Goal: Task Accomplishment & Management: Manage account settings

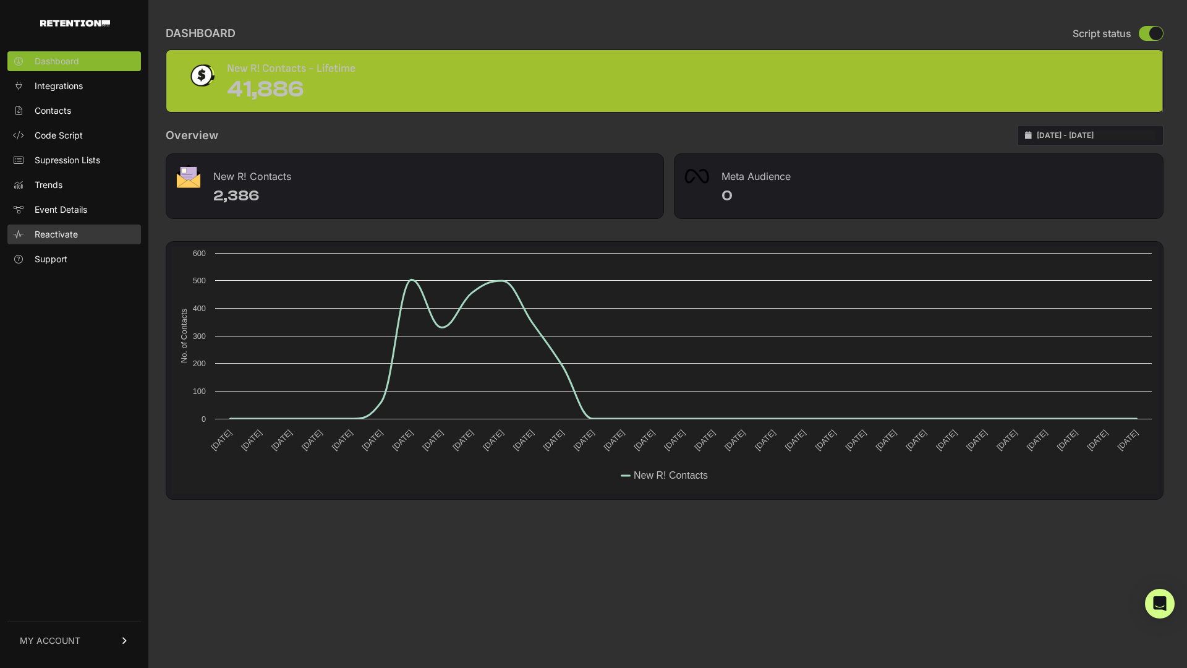
click at [41, 234] on span "Reactivate" at bounding box center [56, 234] width 43 height 12
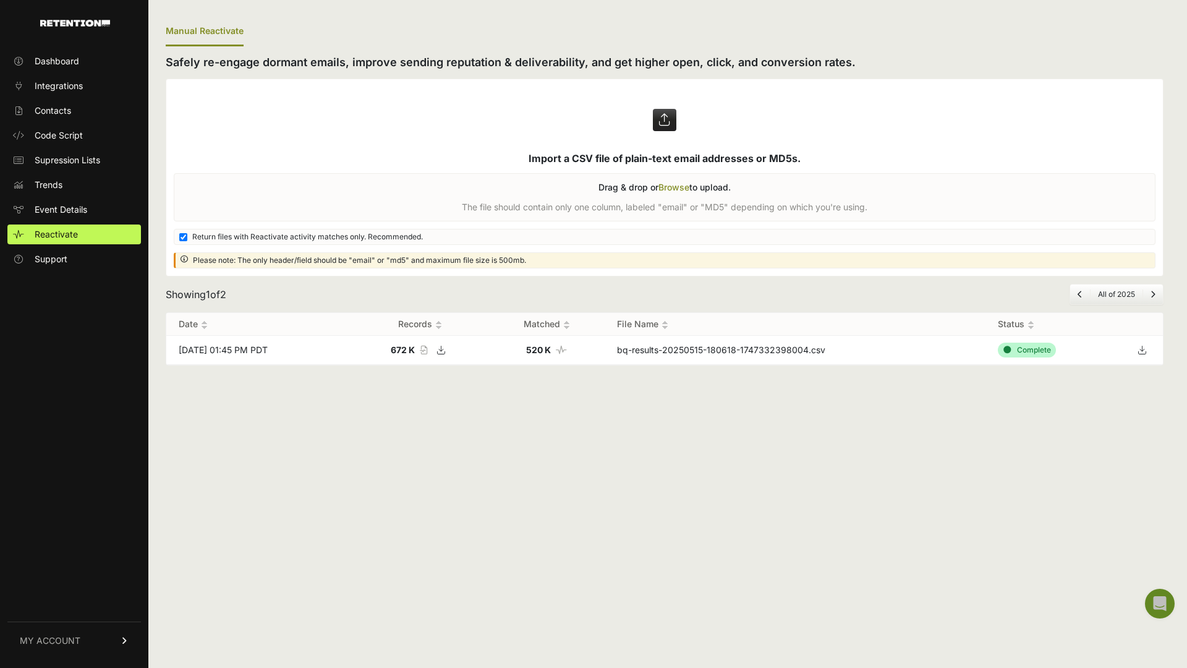
click at [35, 635] on span "MY ACCOUNT" at bounding box center [50, 640] width 61 height 12
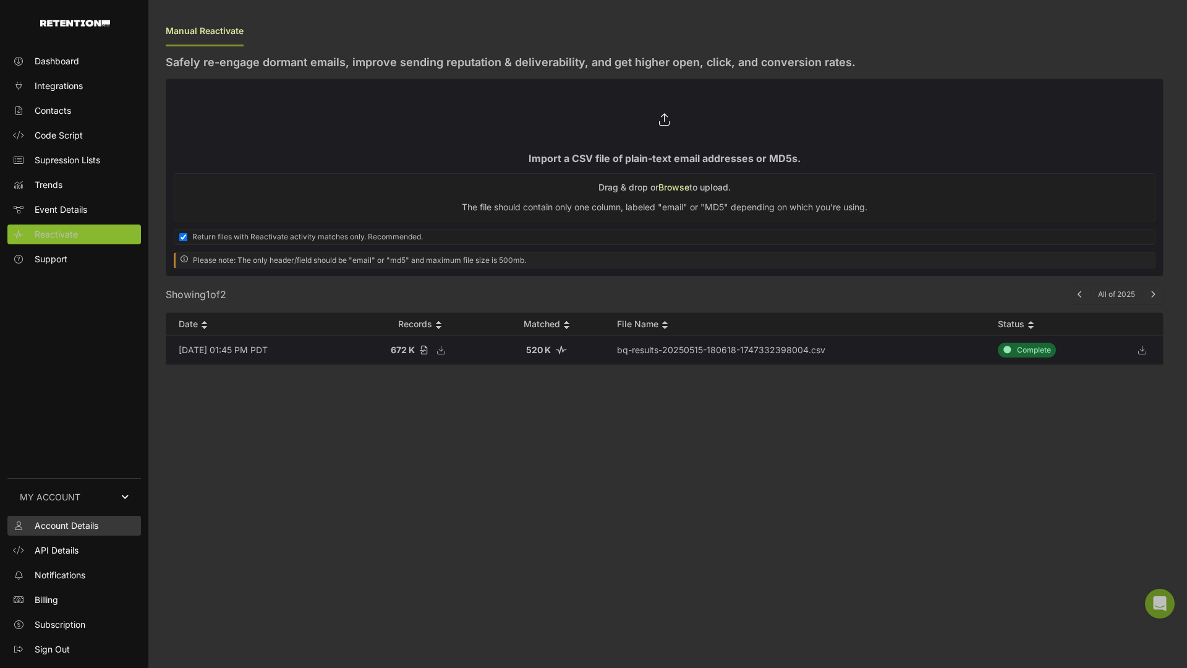
click at [54, 525] on span "Account Details" at bounding box center [67, 525] width 64 height 12
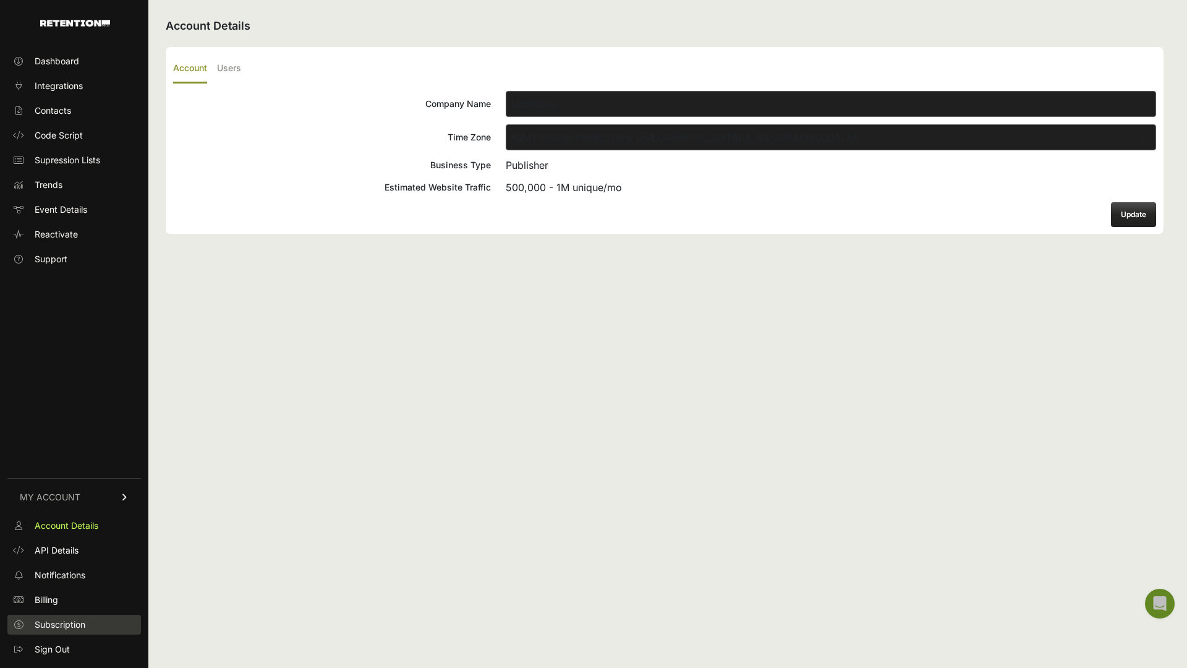
click at [72, 624] on span "Subscription" at bounding box center [60, 624] width 51 height 12
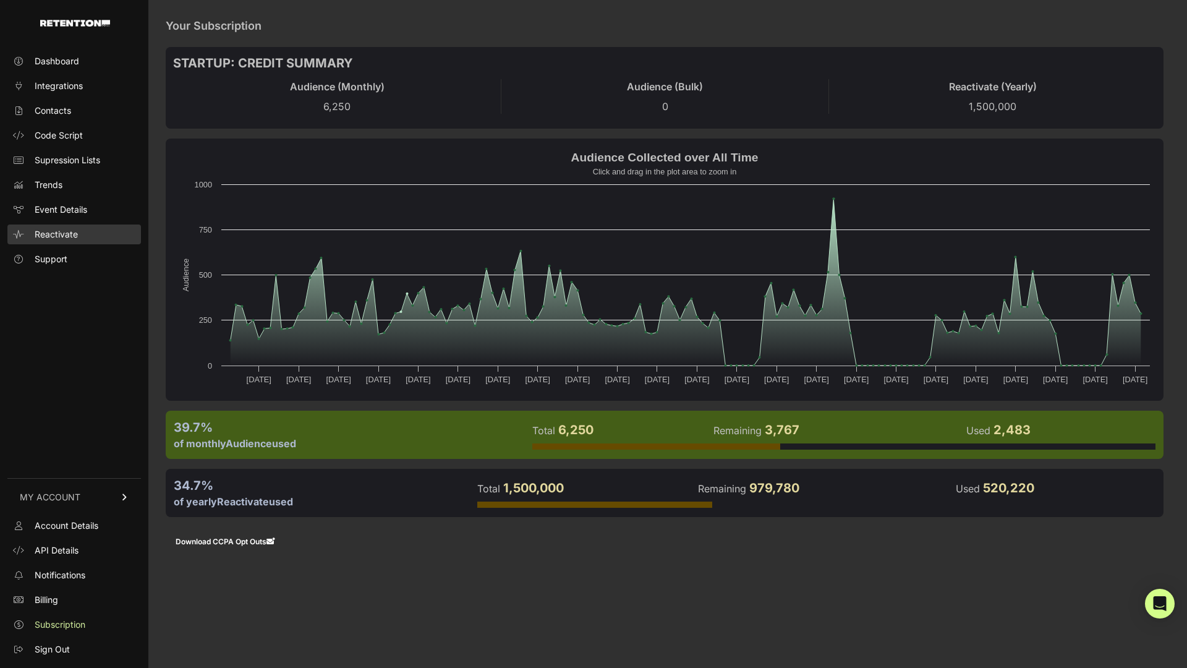
click at [44, 234] on span "Reactivate" at bounding box center [56, 234] width 43 height 12
